Goal: Transaction & Acquisition: Purchase product/service

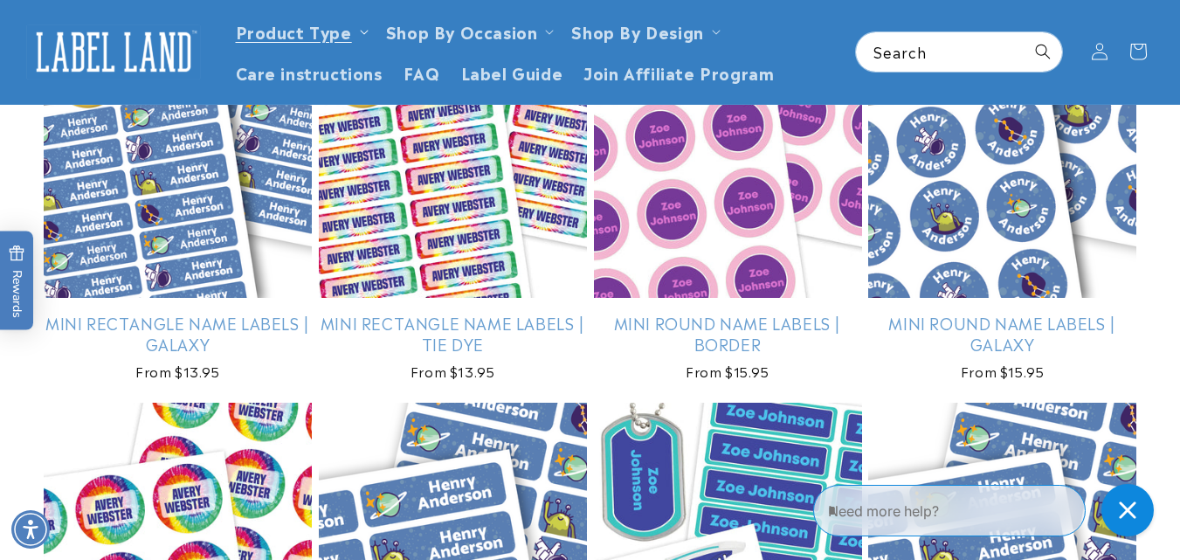
scroll to position [1456, 0]
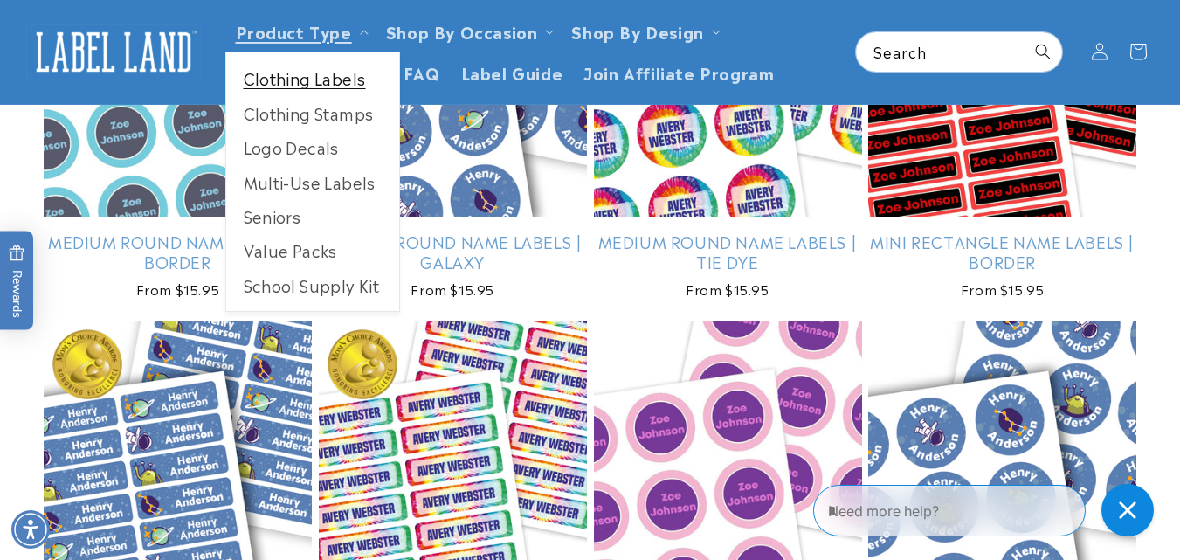
click at [351, 79] on link "Clothing Labels" at bounding box center [312, 78] width 173 height 34
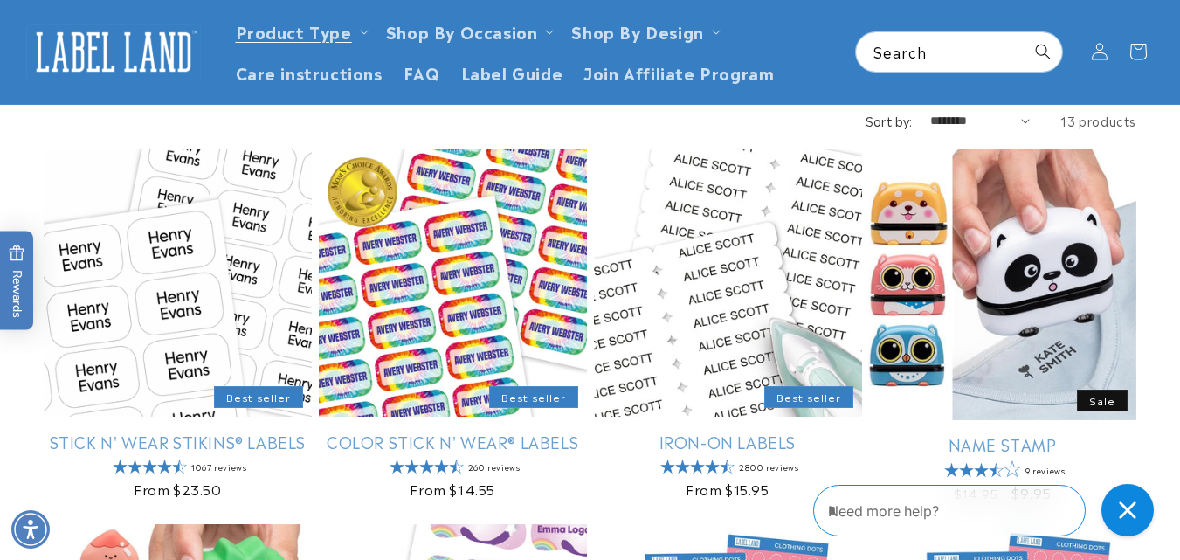
scroll to position [146, 0]
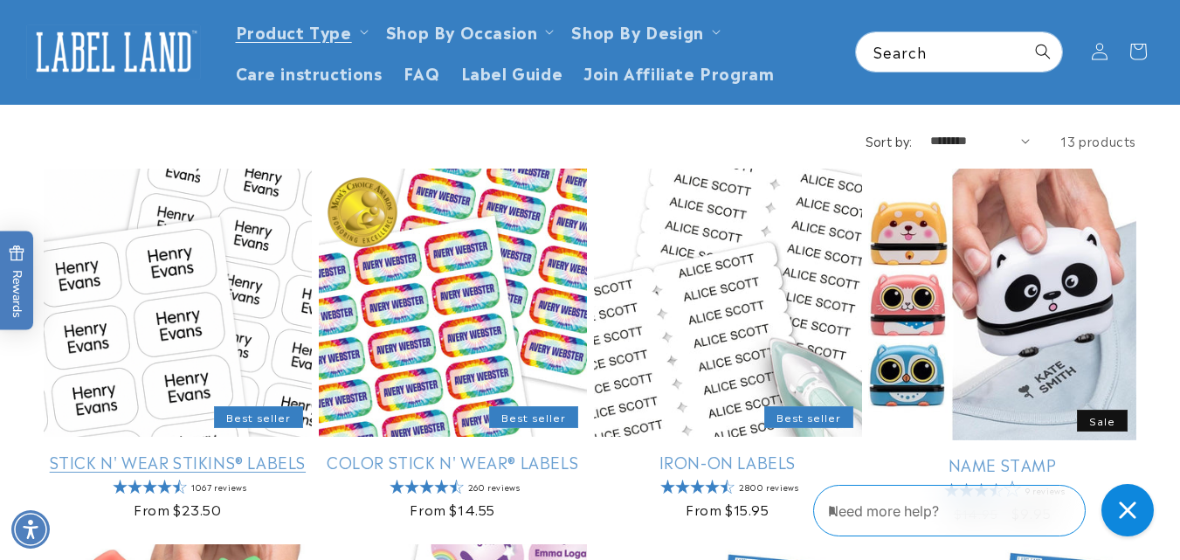
click at [147, 451] on link "Stick N' Wear Stikins® Labels" at bounding box center [178, 461] width 268 height 20
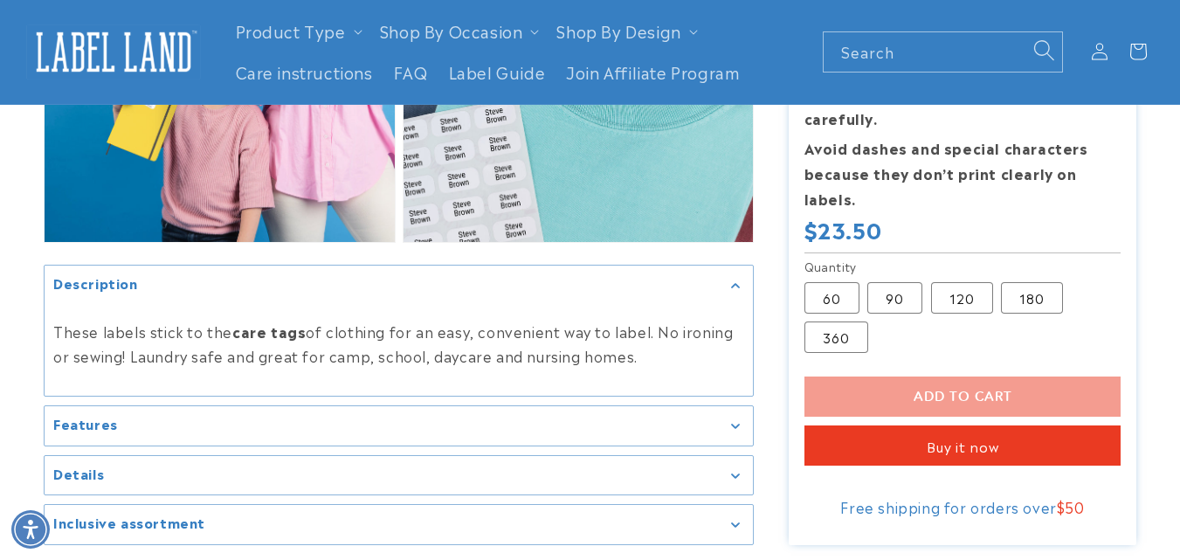
scroll to position [2183, 0]
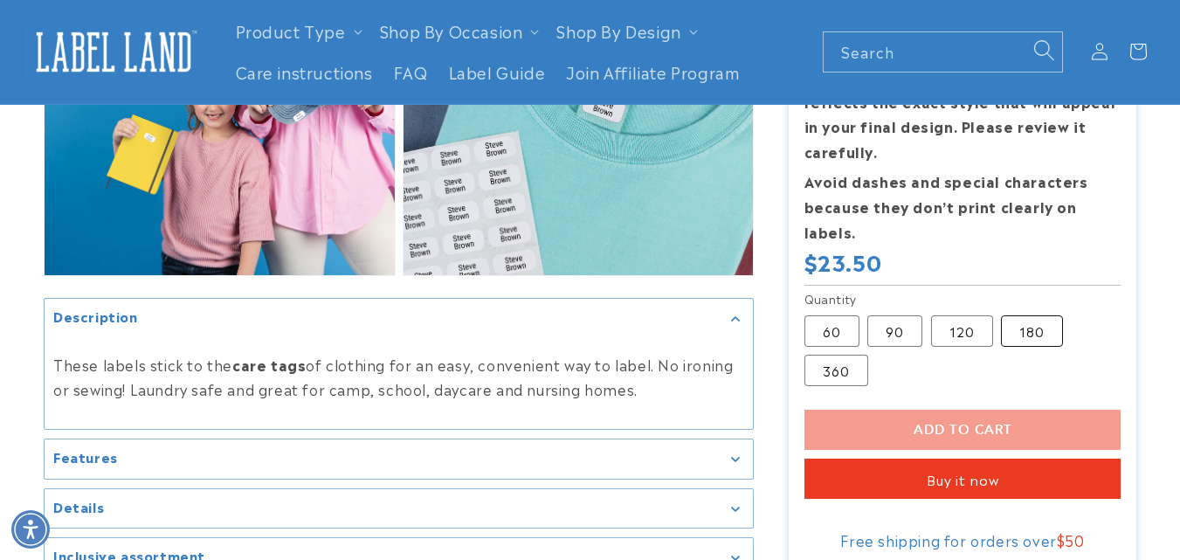
click at [1022, 334] on label "180 Variant sold out or unavailable" at bounding box center [1032, 330] width 62 height 31
click at [834, 375] on label "360 Variant sold out or unavailable" at bounding box center [836, 370] width 64 height 31
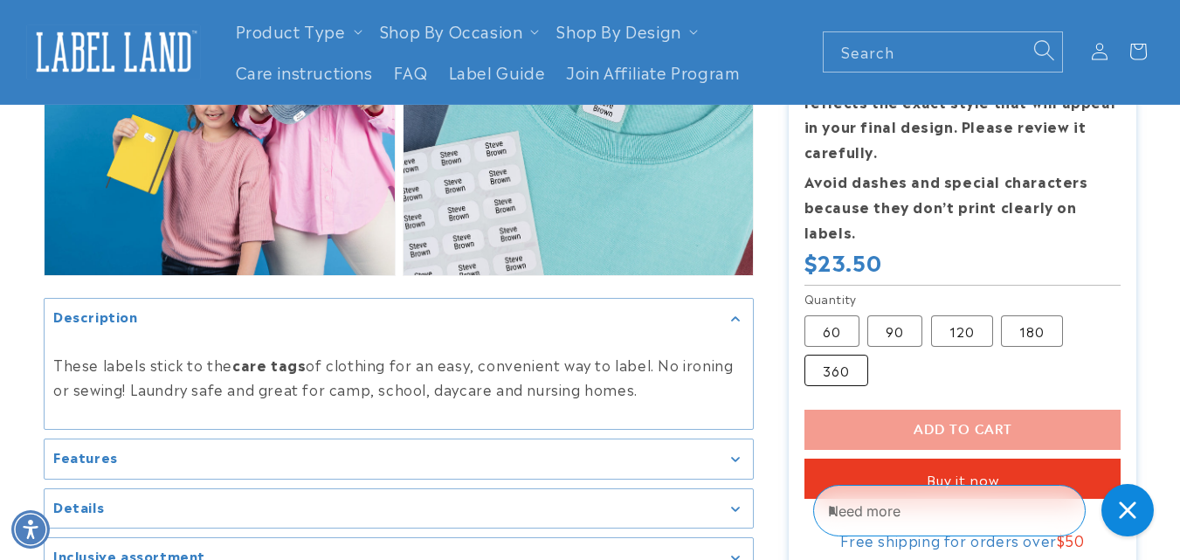
scroll to position [0, 0]
click at [1009, 437] on div "Add to cart Buy it now This item is a recurring or deferred purchase. By contin…" at bounding box center [962, 454] width 317 height 89
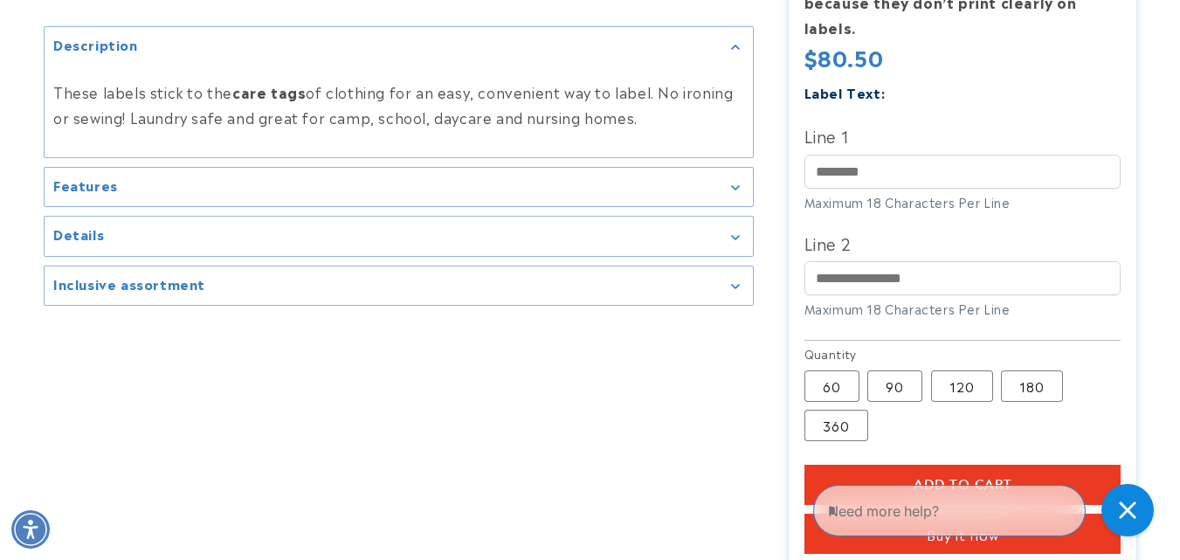
scroll to position [609, 0]
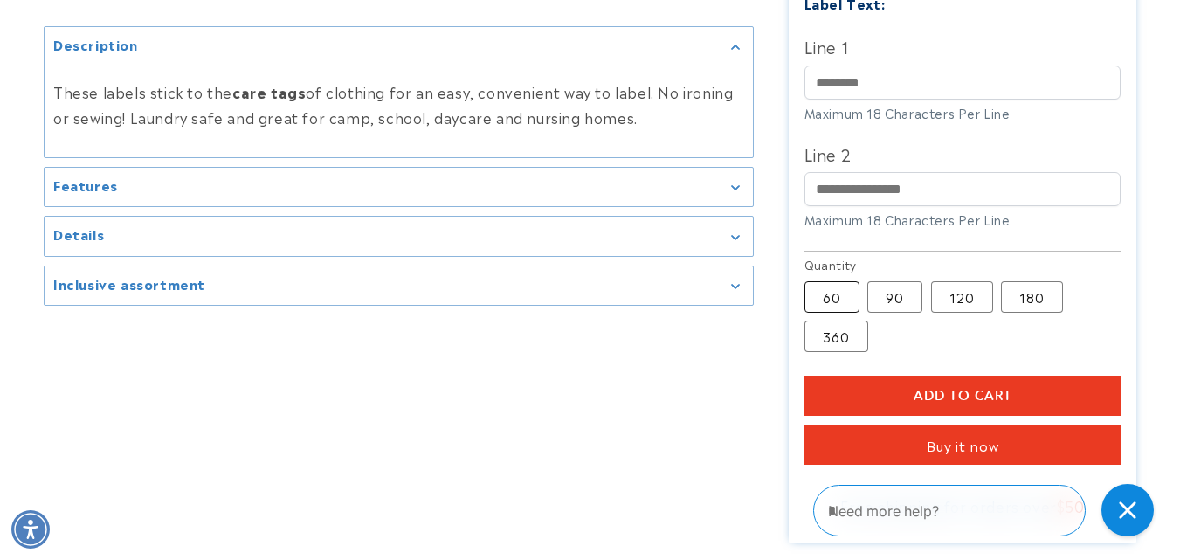
click at [840, 296] on label "60 Variant sold out or unavailable" at bounding box center [831, 296] width 55 height 31
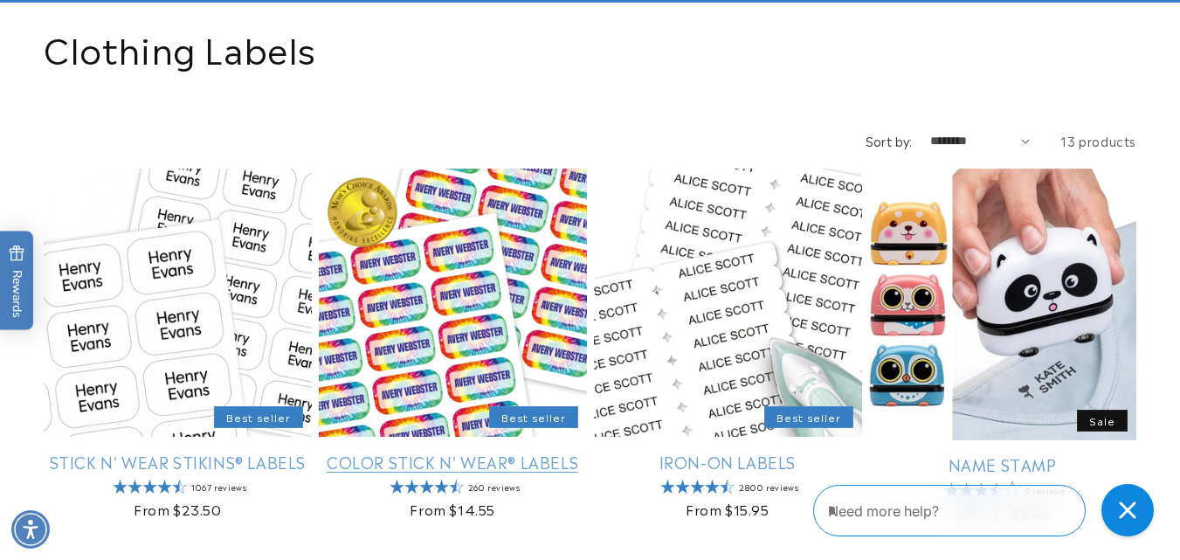
click at [457, 451] on link "Color Stick N' Wear® Labels" at bounding box center [453, 461] width 268 height 20
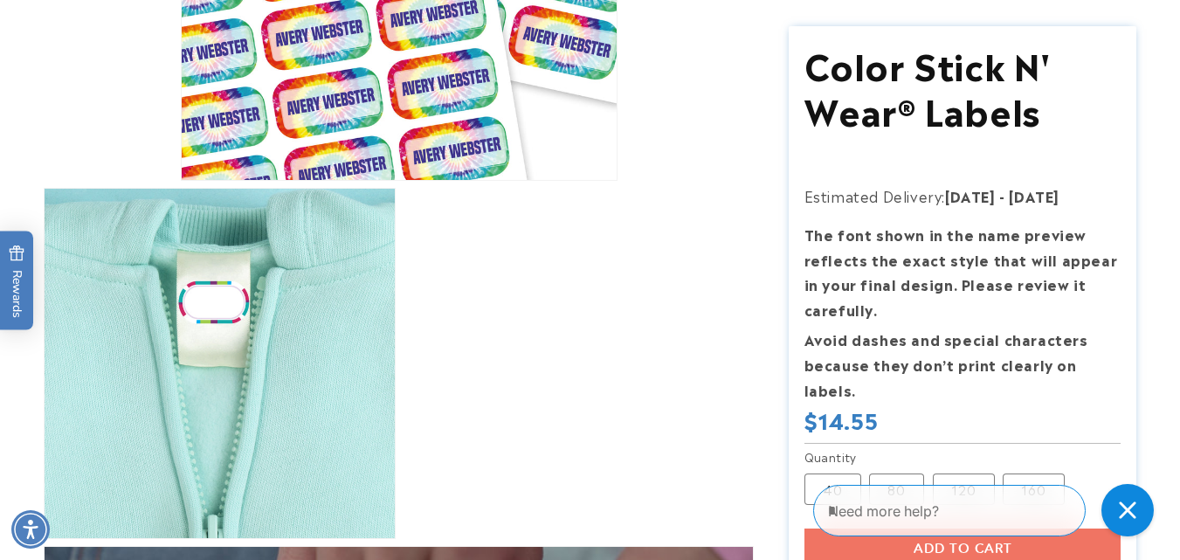
scroll to position [727, 0]
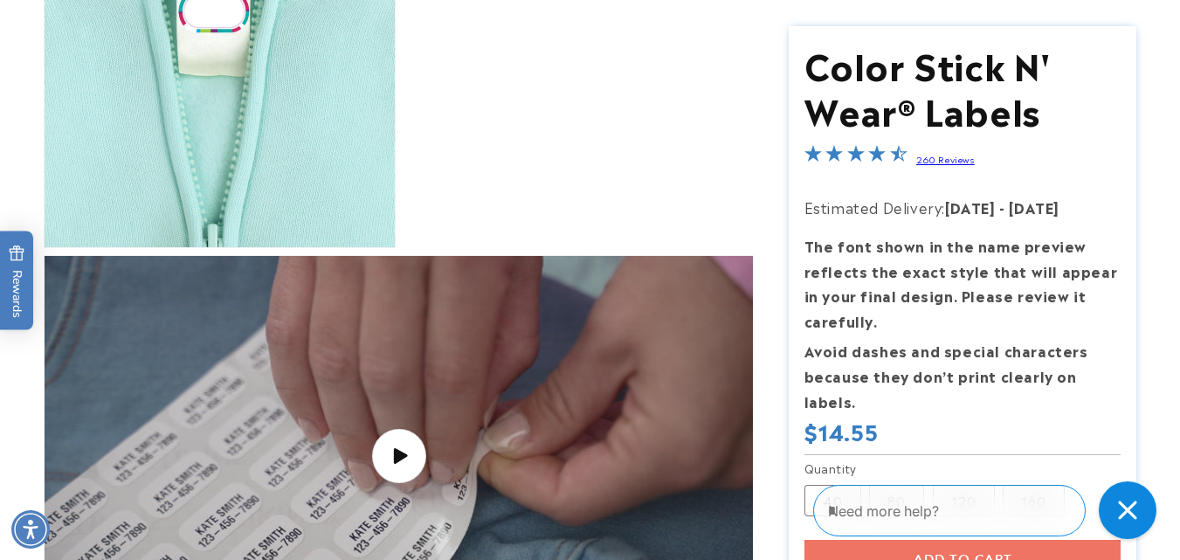
drag, startPoint x: 1117, startPoint y: 508, endPoint x: 1932, endPoint y: 986, distance: 944.4
click at [1117, 508] on div "Close gorgias live chat" at bounding box center [1127, 510] width 38 height 38
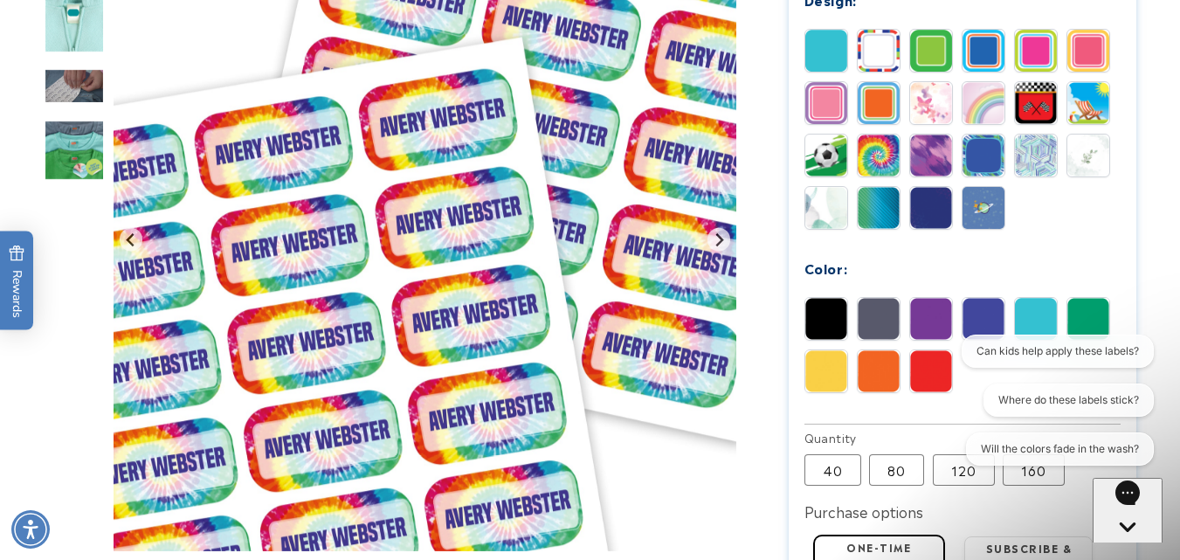
scroll to position [873, 0]
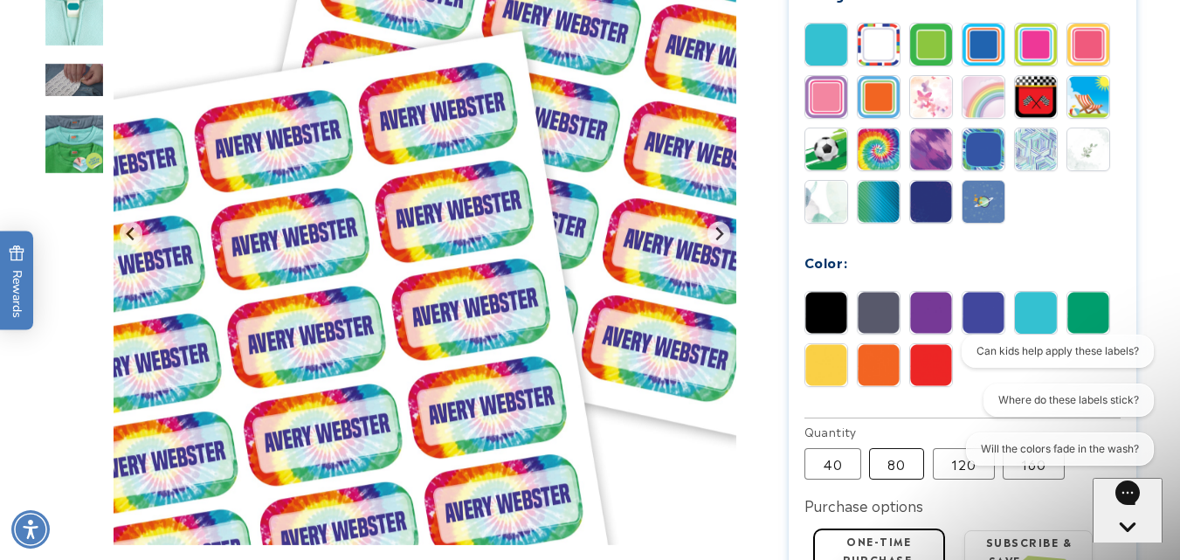
click at [892, 469] on label "80 Variant sold out or unavailable" at bounding box center [896, 463] width 55 height 31
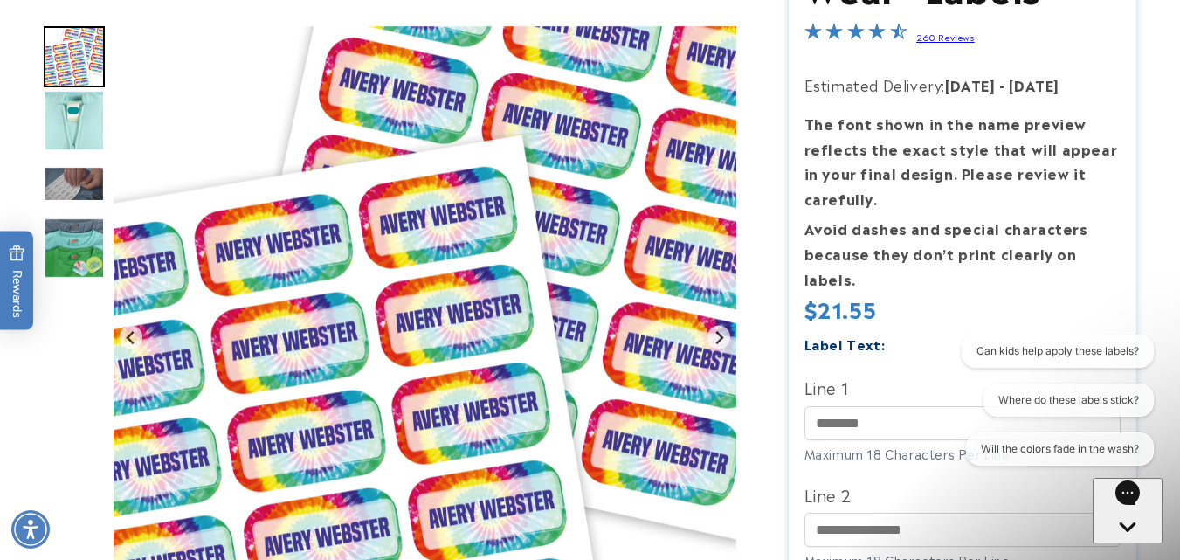
scroll to position [291, 0]
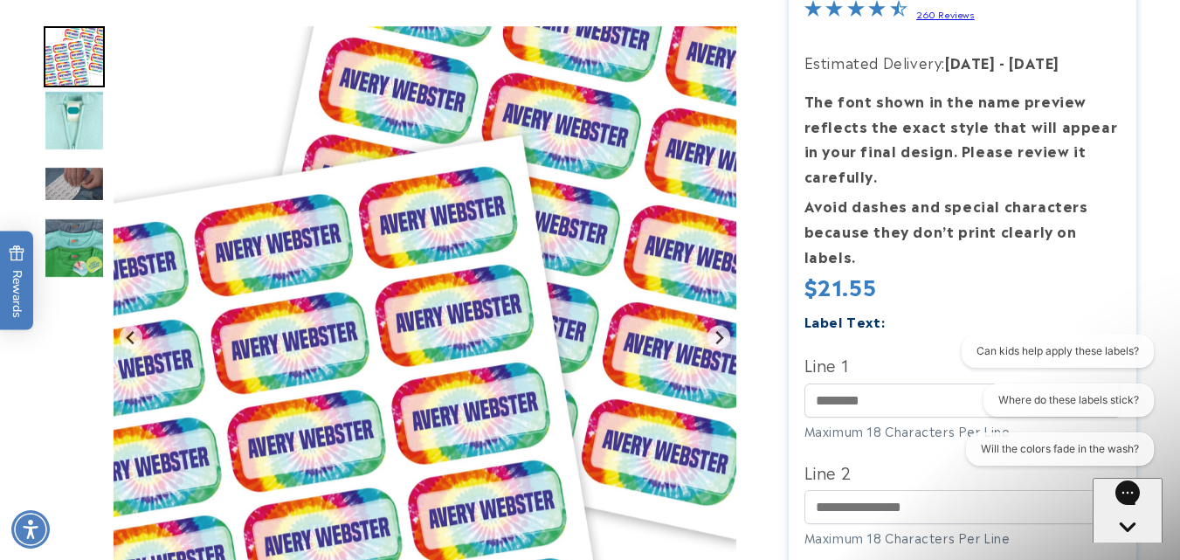
click at [809, 370] on label "Line 1" at bounding box center [962, 364] width 317 height 28
click at [809, 383] on input "Line 1" at bounding box center [962, 400] width 317 height 34
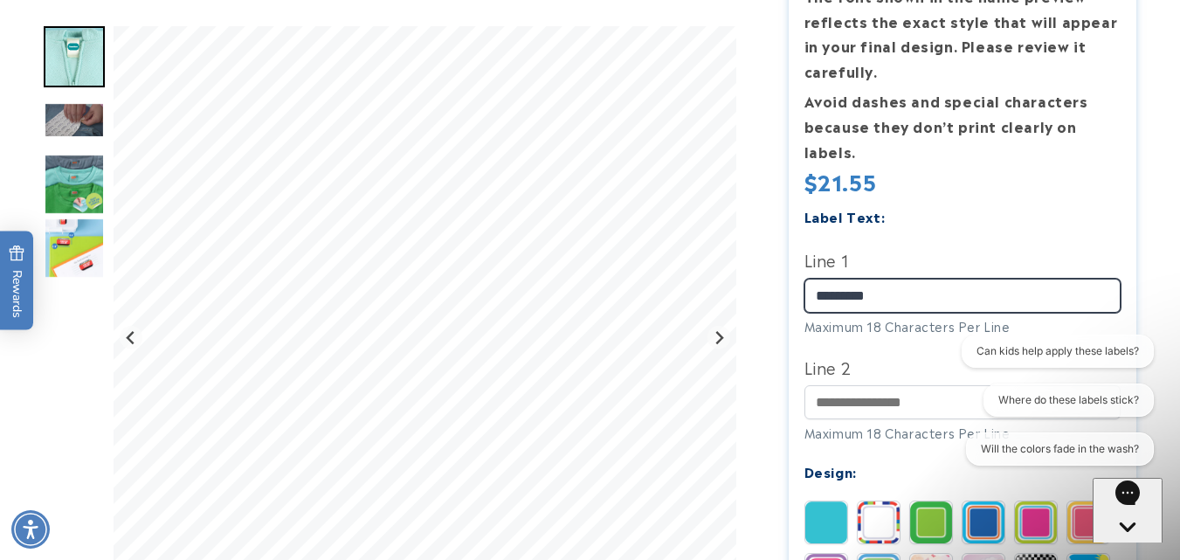
scroll to position [437, 0]
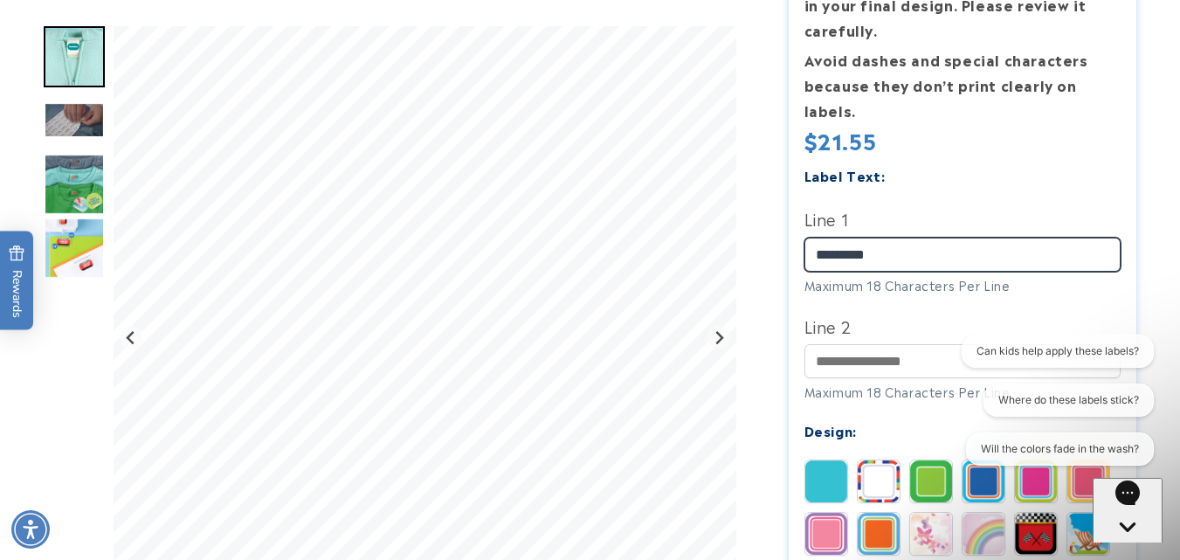
type input "*********"
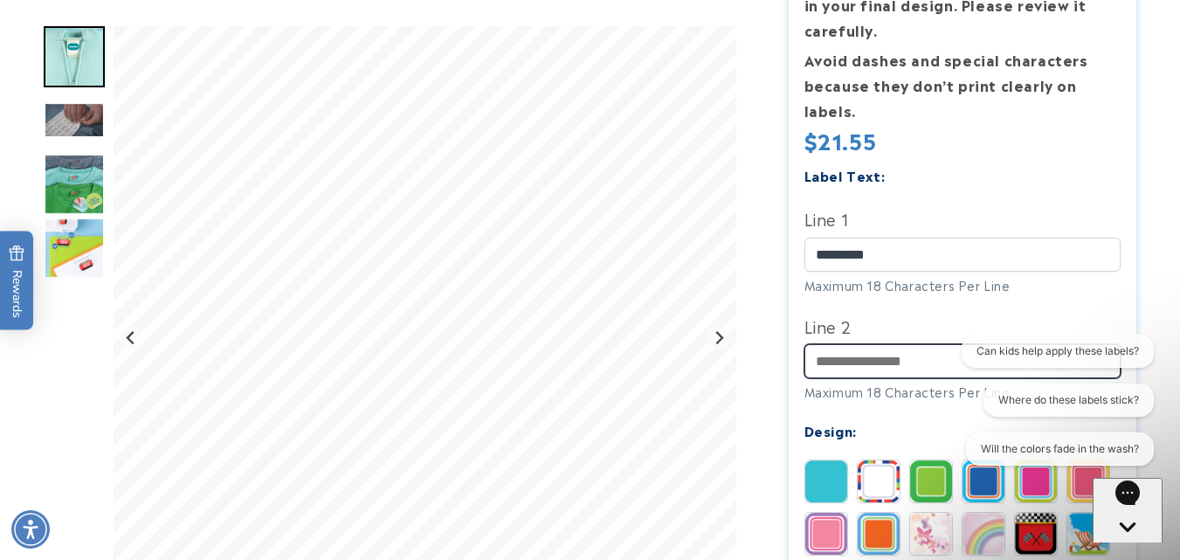
click at [832, 370] on input "Line 2" at bounding box center [962, 361] width 317 height 34
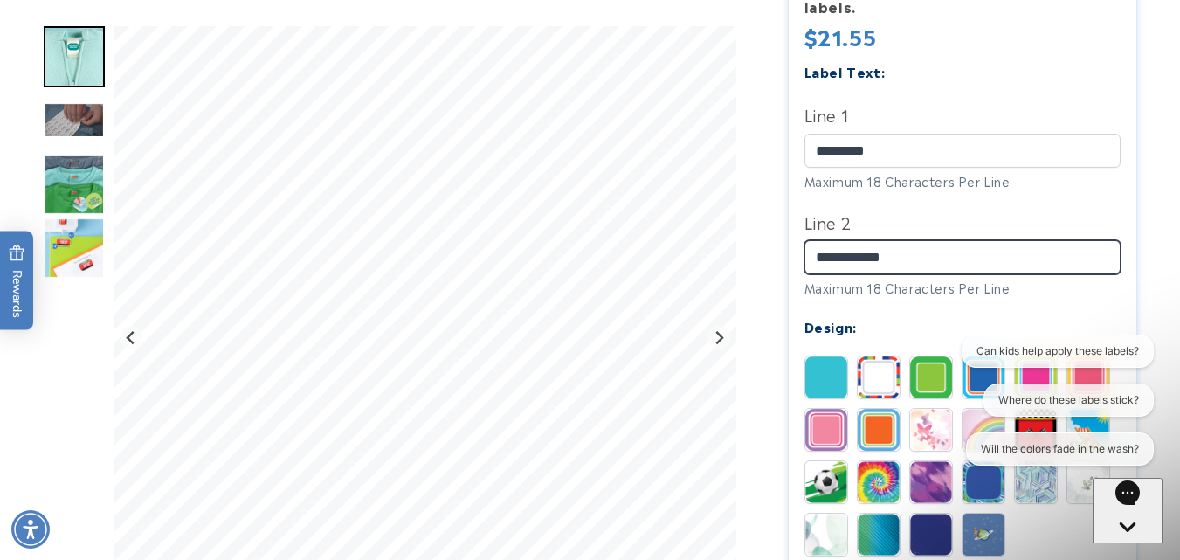
scroll to position [582, 0]
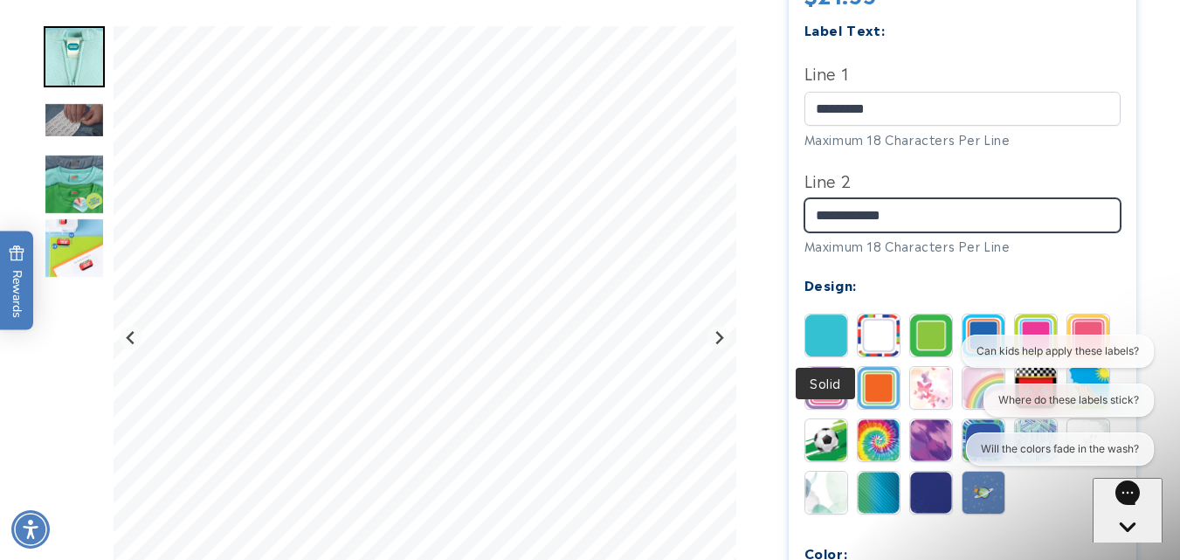
type input "**********"
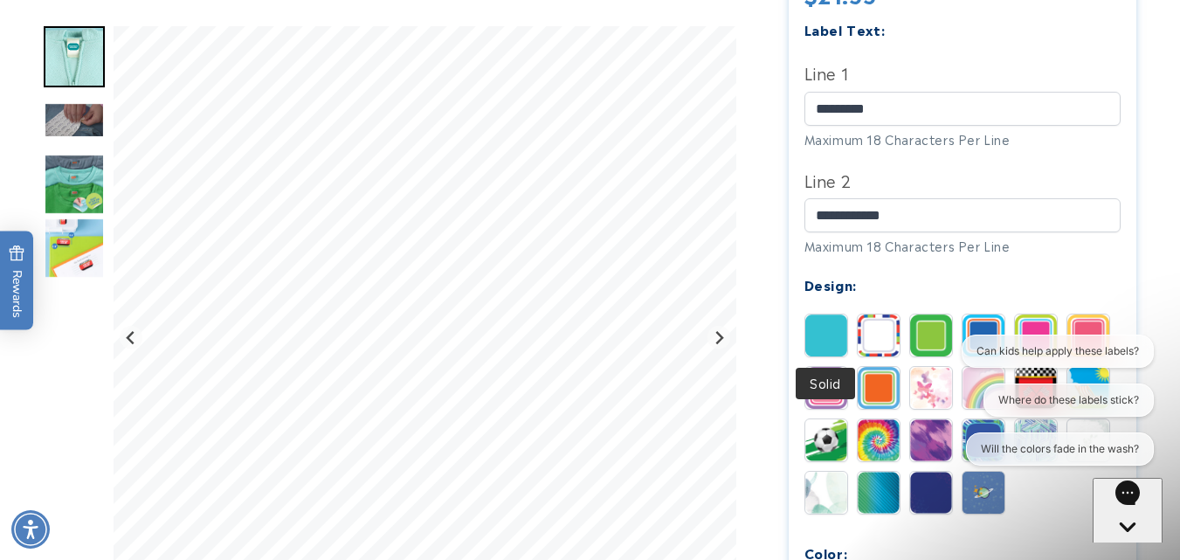
click at [826, 337] on img at bounding box center [826, 335] width 42 height 42
click at [881, 336] on img at bounding box center [878, 335] width 42 height 42
click at [977, 398] on div "Can kids help apply these labels? Where do these labels stick? Will the colors …" at bounding box center [1050, 403] width 208 height 138
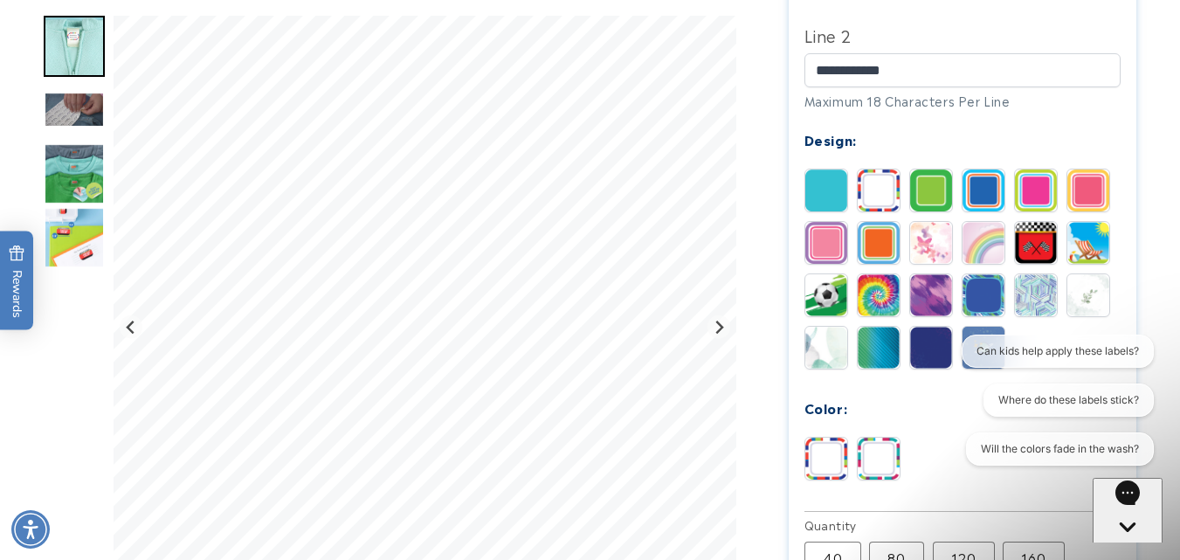
click at [986, 247] on img at bounding box center [983, 243] width 42 height 42
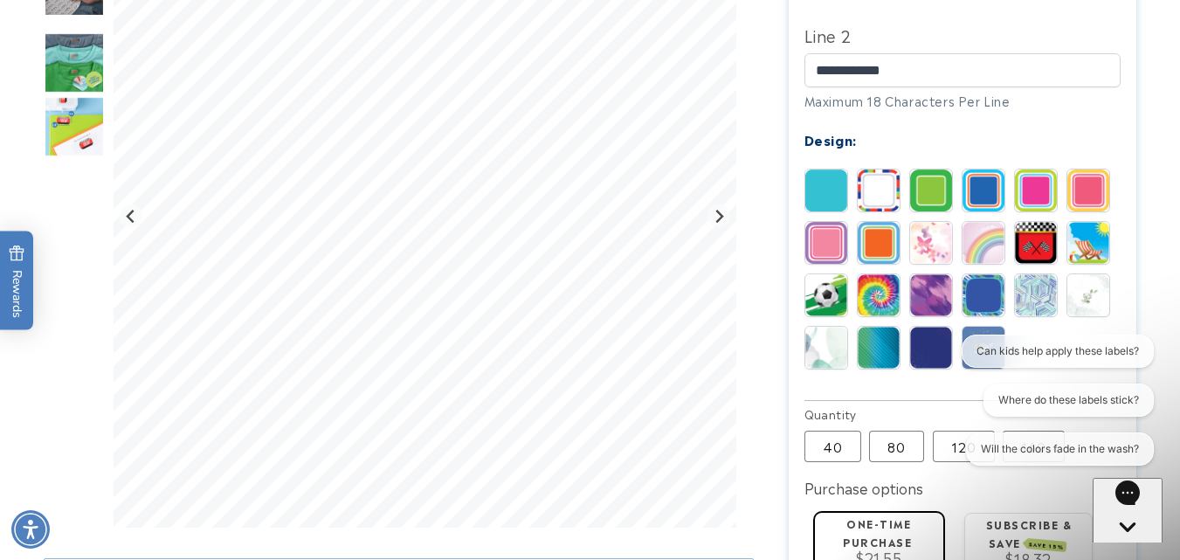
click at [835, 346] on img at bounding box center [826, 348] width 42 height 42
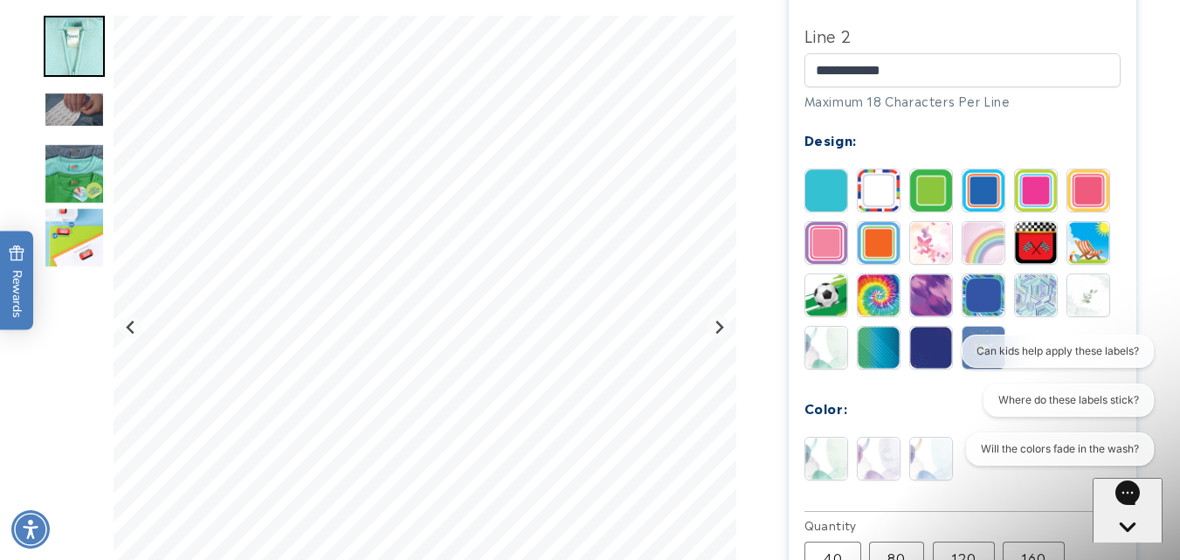
scroll to position [873, 0]
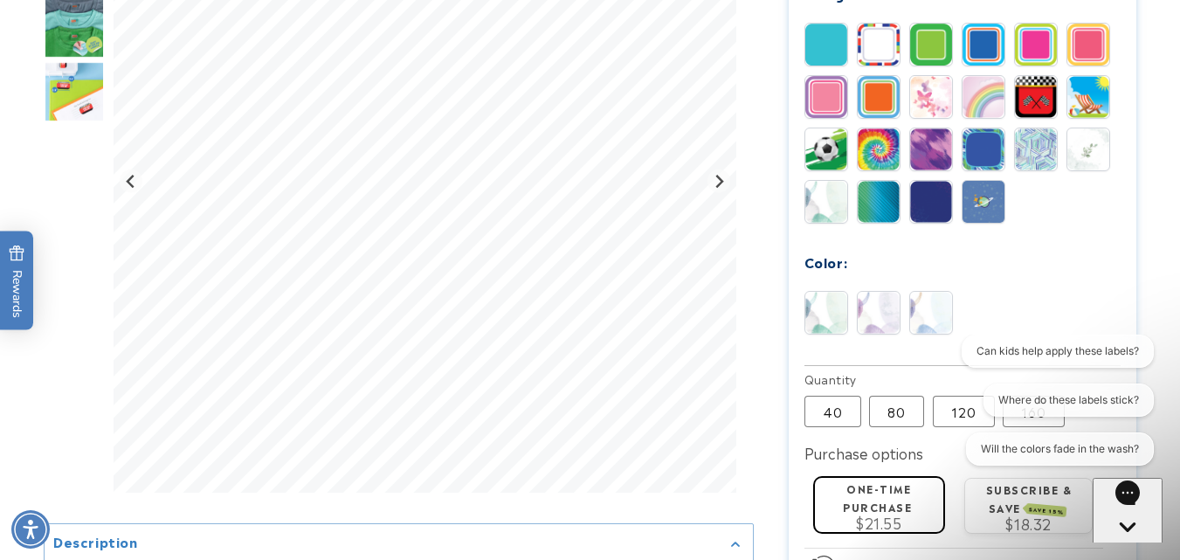
click at [876, 324] on img at bounding box center [878, 313] width 42 height 42
click at [919, 319] on img at bounding box center [931, 313] width 42 height 42
click at [821, 317] on img at bounding box center [826, 313] width 42 height 42
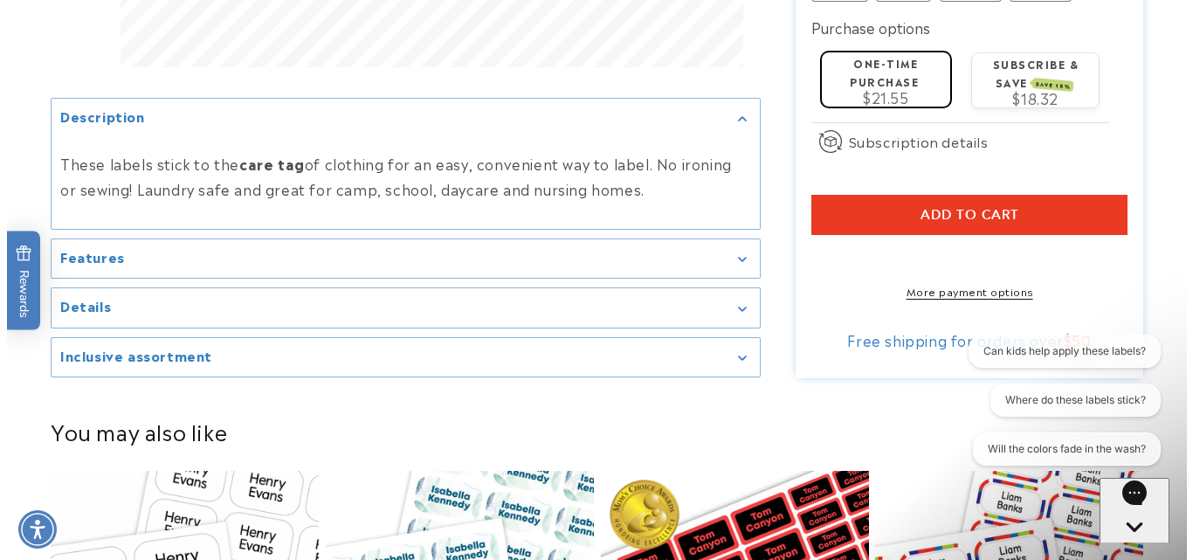
scroll to position [1310, 0]
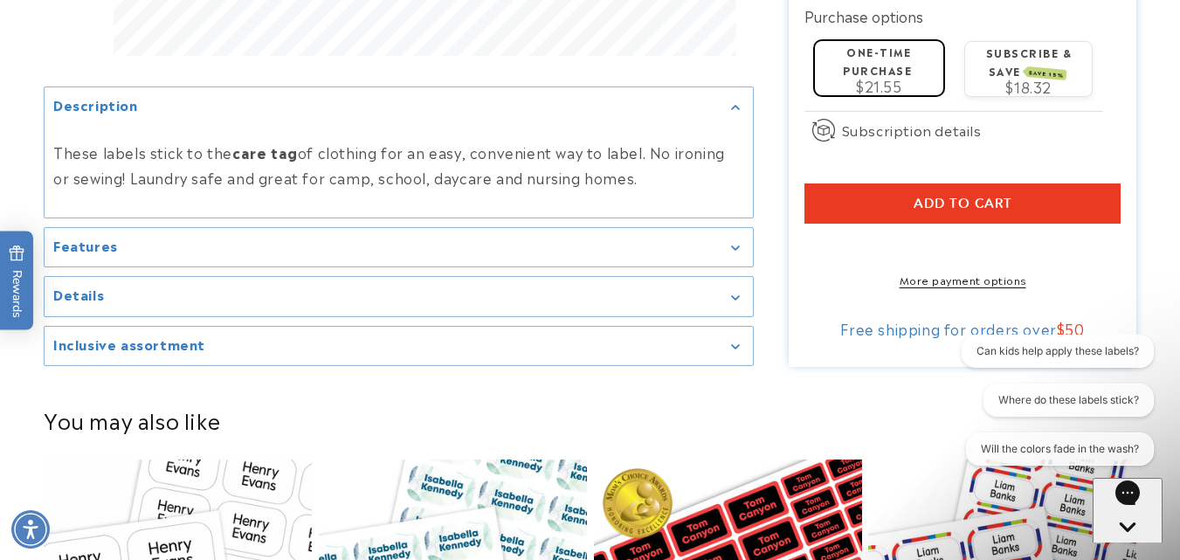
click at [951, 216] on button "Add to cart" at bounding box center [962, 203] width 317 height 40
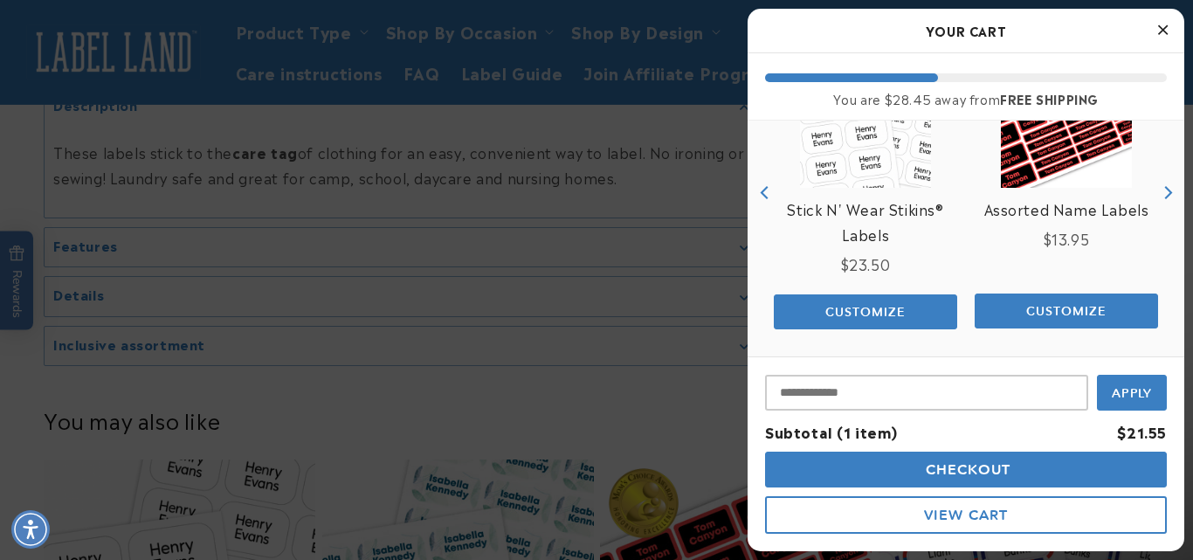
scroll to position [311, 0]
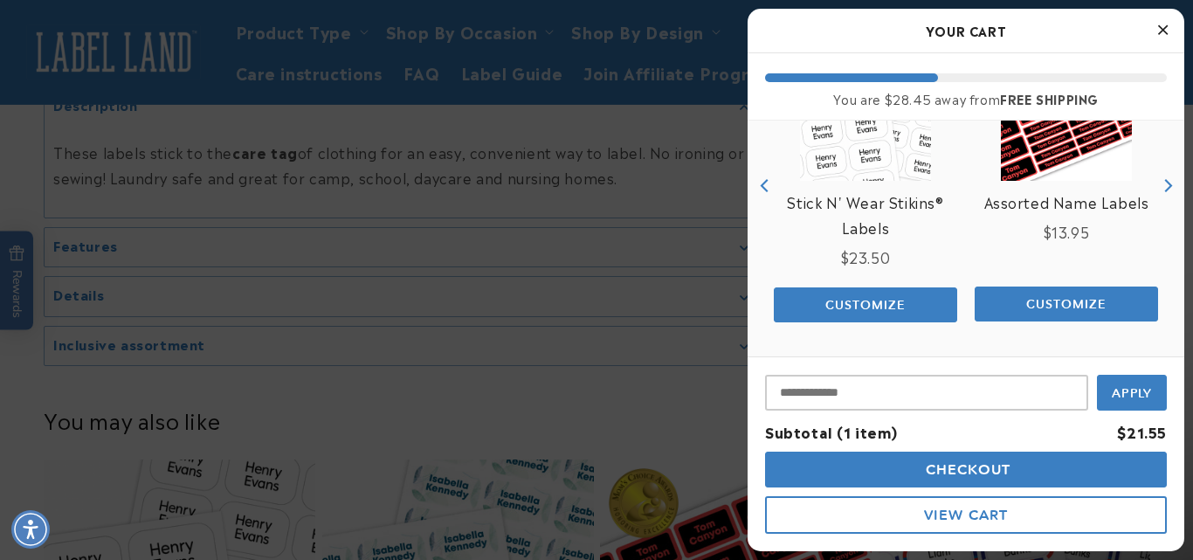
click at [977, 485] on button "Checkout" at bounding box center [966, 469] width 402 height 36
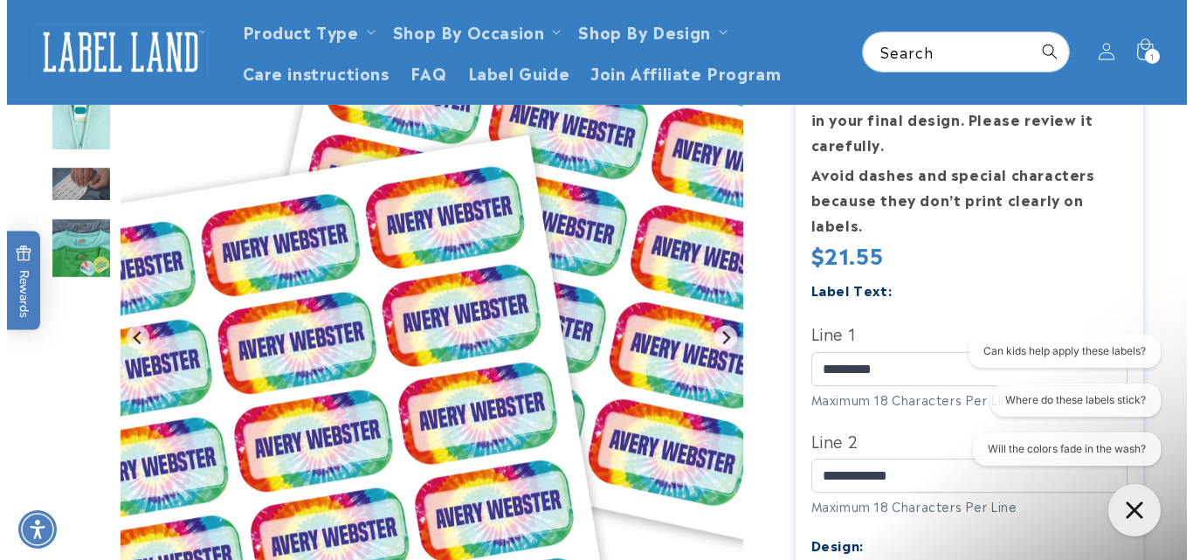
scroll to position [316, 0]
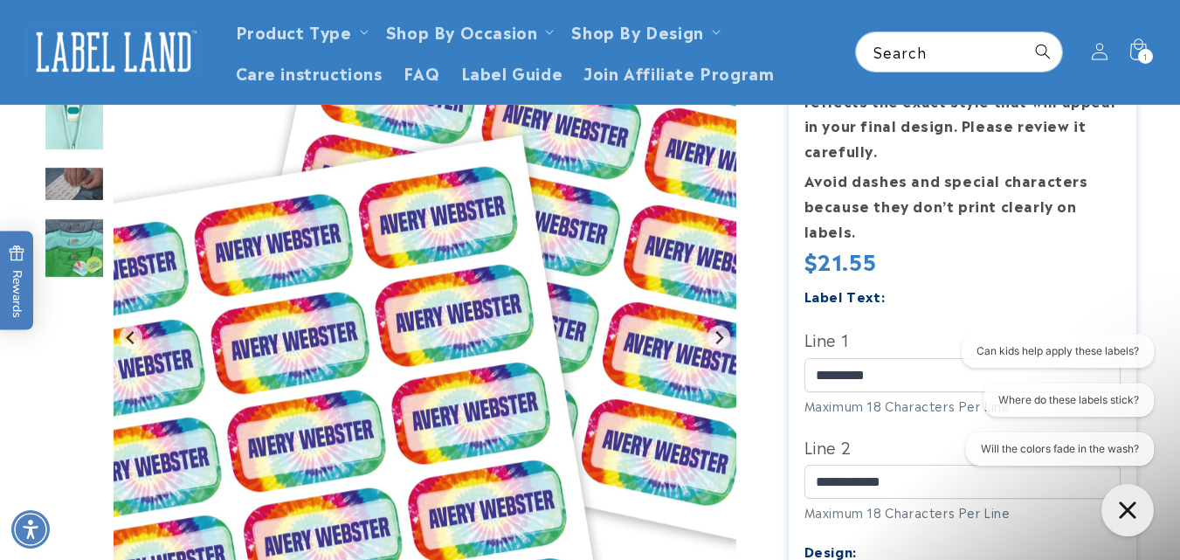
click at [1146, 51] on span "1" at bounding box center [1145, 56] width 4 height 15
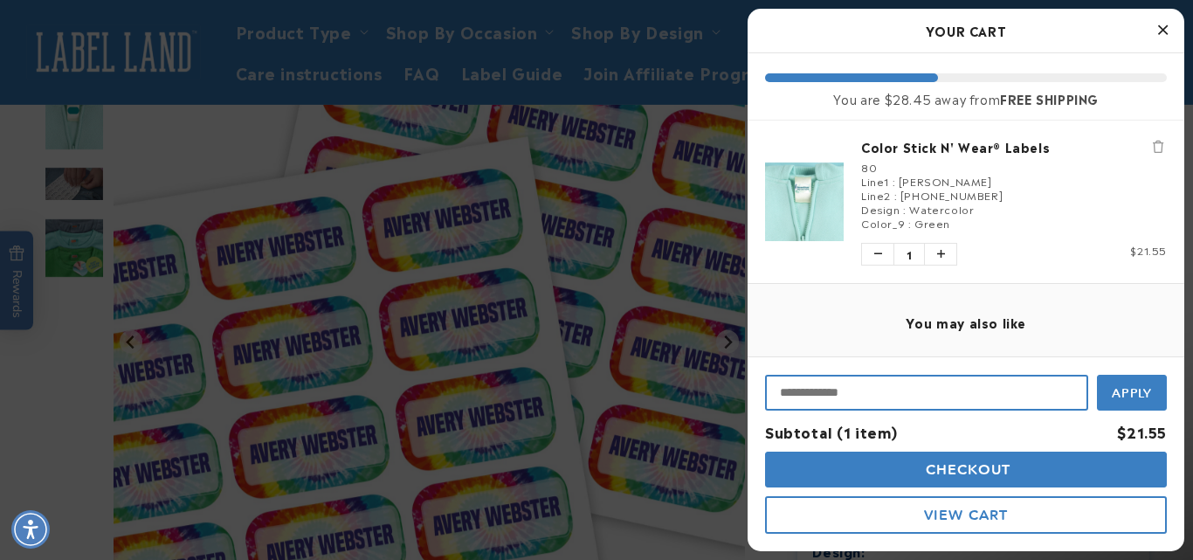
click at [785, 390] on input "Input Discount" at bounding box center [926, 393] width 323 height 36
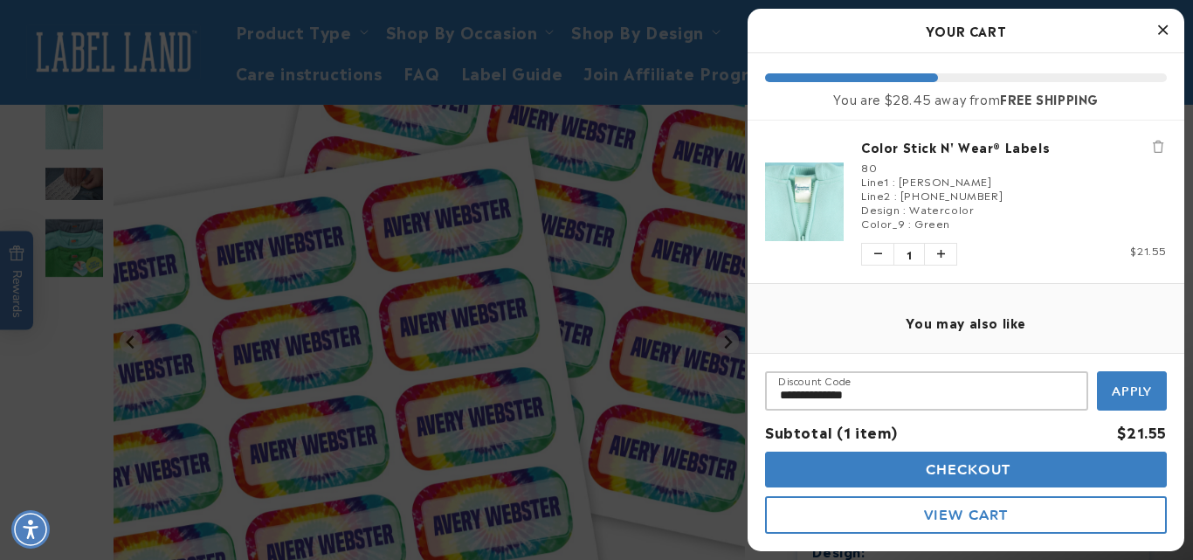
click at [1140, 394] on span "Apply" at bounding box center [1132, 391] width 41 height 16
type input "**********"
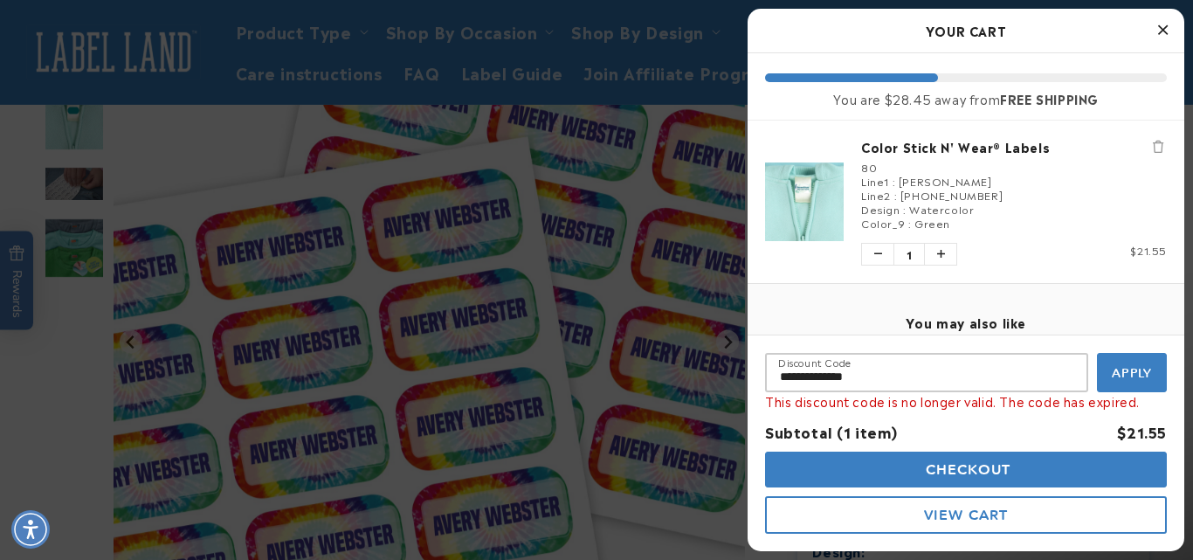
click at [1023, 472] on button "Checkout" at bounding box center [966, 469] width 402 height 36
